Goal: Find specific page/section: Find specific page/section

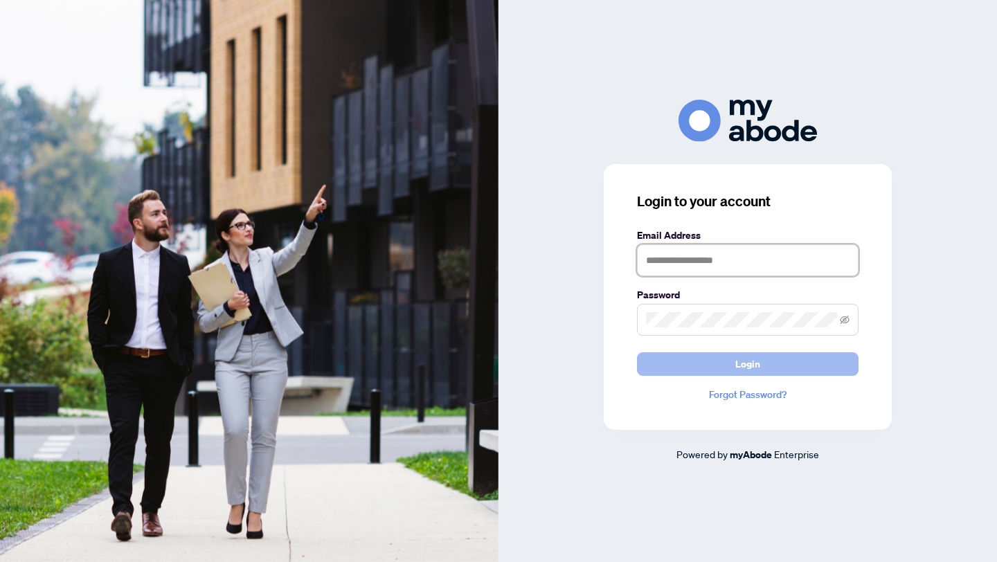
type input "**********"
click at [751, 373] on span "Login" at bounding box center [747, 364] width 25 height 22
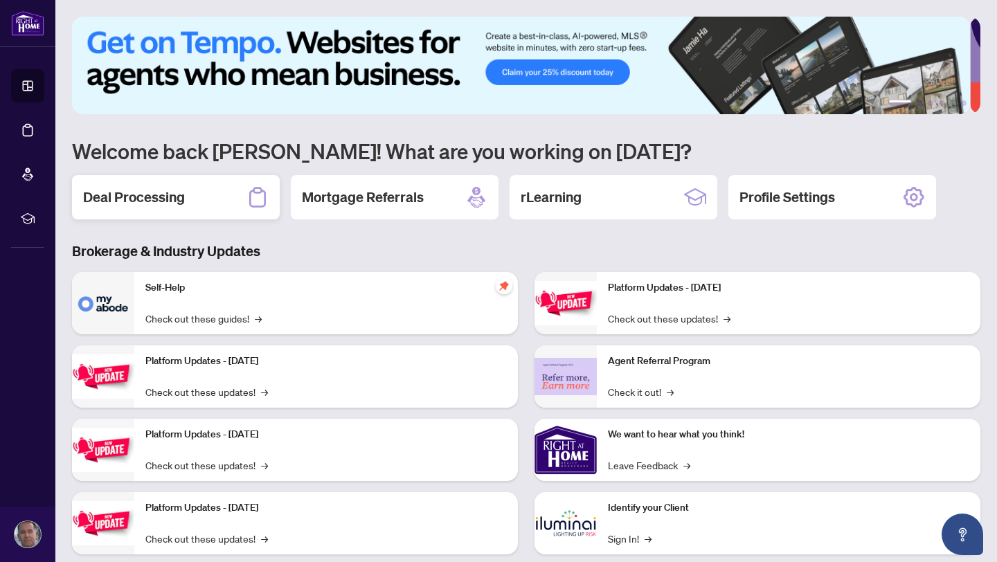
click at [127, 201] on h2 "Deal Processing" at bounding box center [134, 197] width 102 height 19
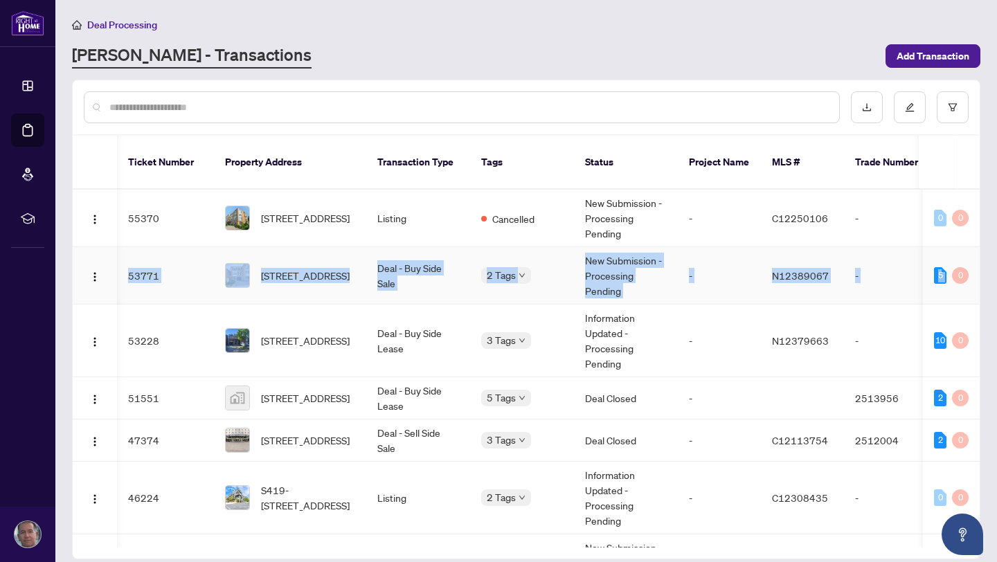
scroll to position [0, 71]
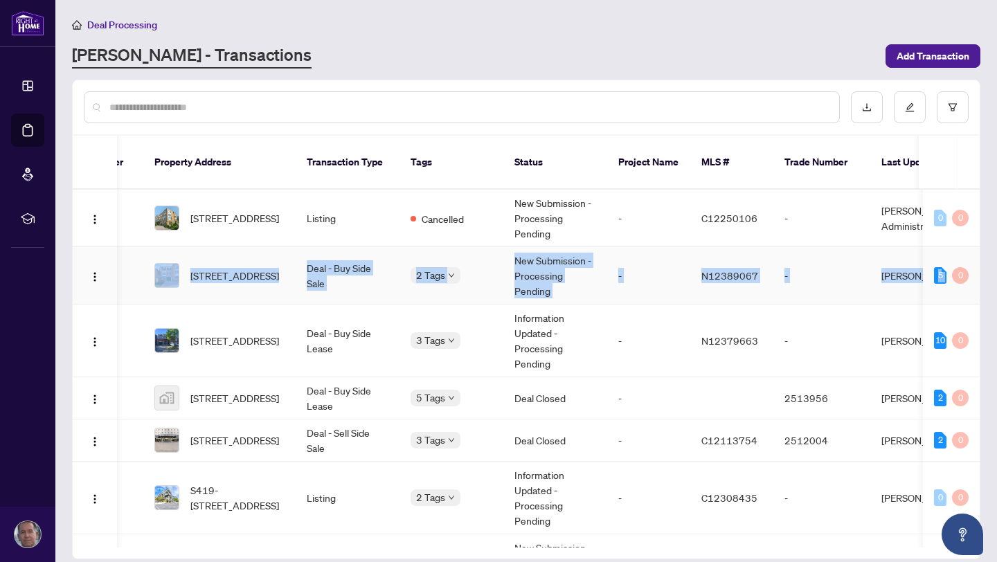
drag, startPoint x: 964, startPoint y: 217, endPoint x: 961, endPoint y: 255, distance: 38.9
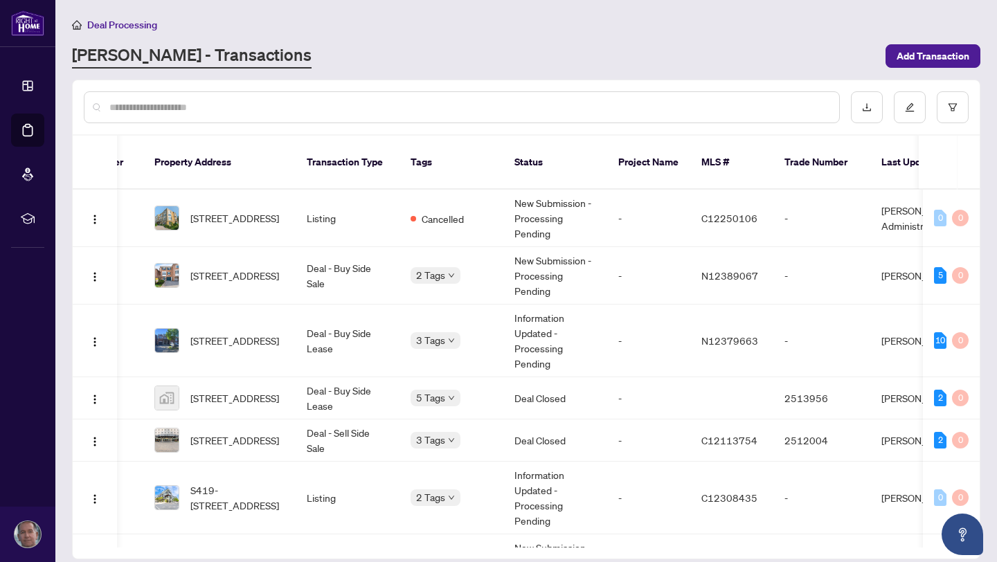
click at [637, 51] on div "[PERSON_NAME] - Transactions" at bounding box center [474, 56] width 805 height 25
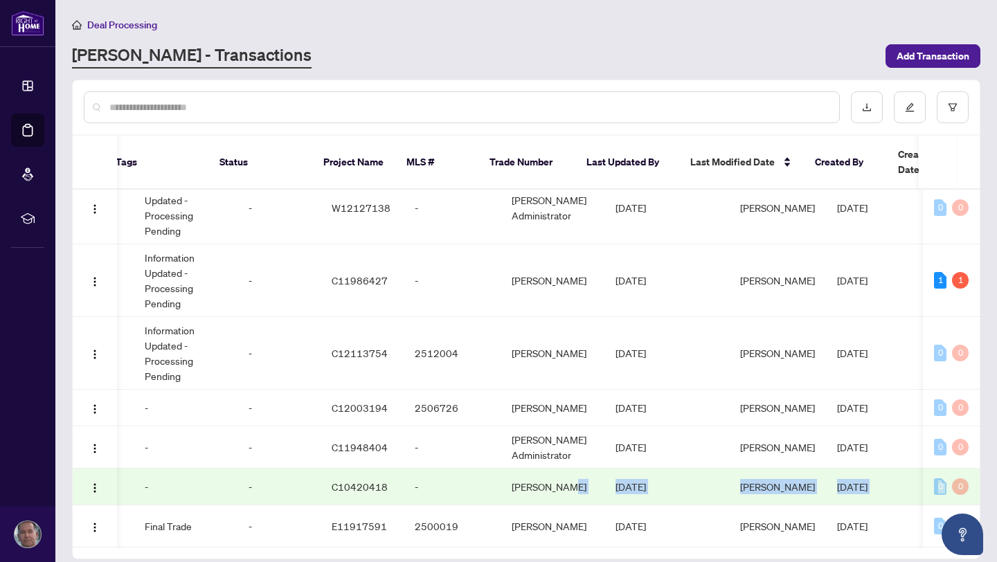
scroll to position [0, 441]
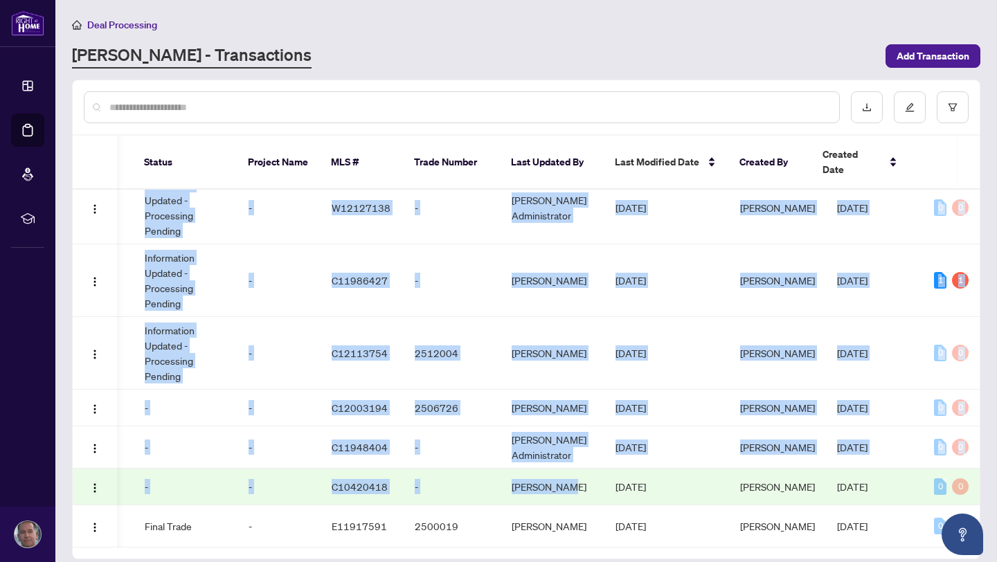
drag, startPoint x: 969, startPoint y: 479, endPoint x: 967, endPoint y: 459, distance: 20.2
click at [967, 459] on div "Ticket Number Property Address Transaction Type Tags Status Project Name MLS # …" at bounding box center [526, 320] width 908 height 480
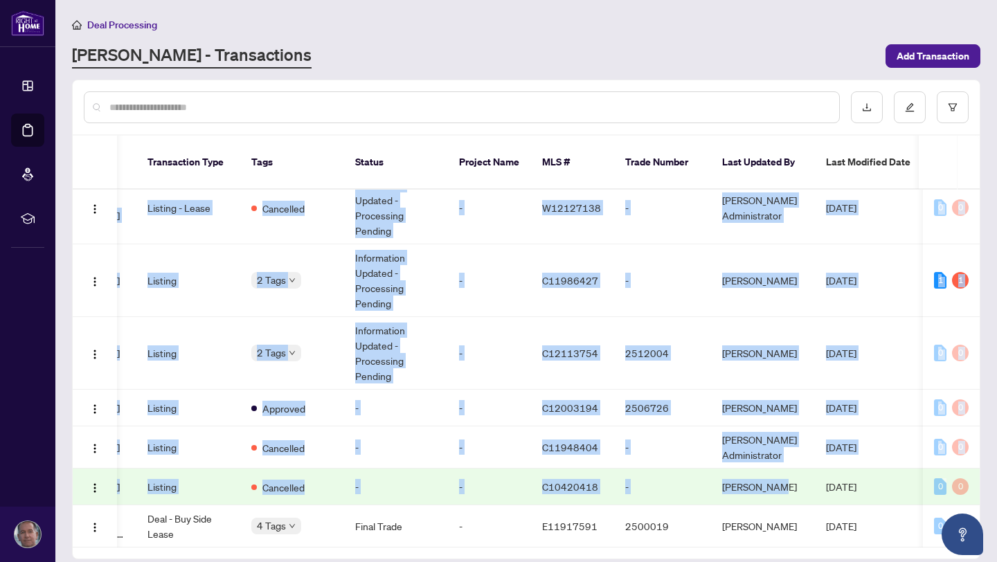
scroll to position [0, 0]
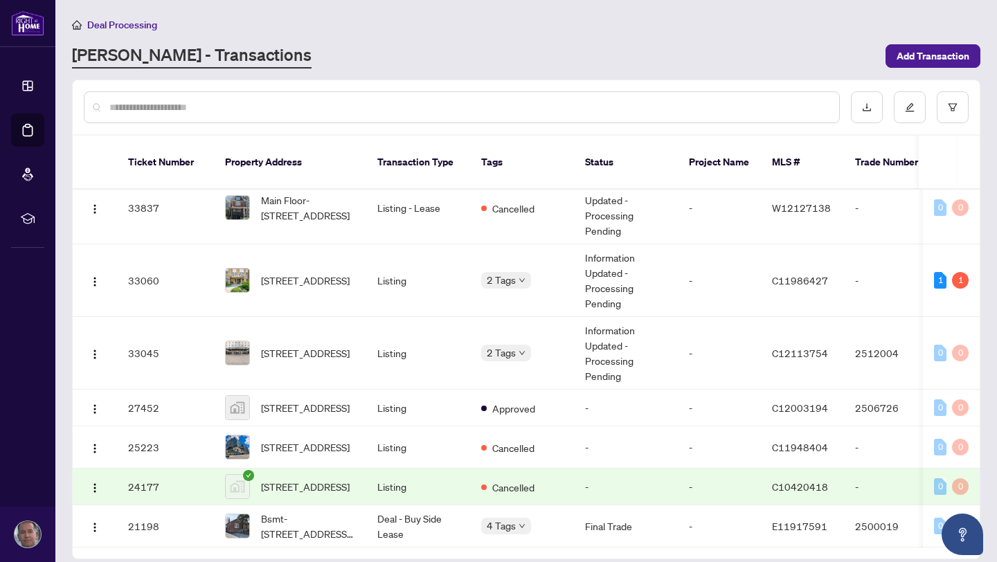
click at [613, 48] on div "[PERSON_NAME] - Transactions" at bounding box center [474, 56] width 805 height 25
